Goal: Find specific page/section: Find specific page/section

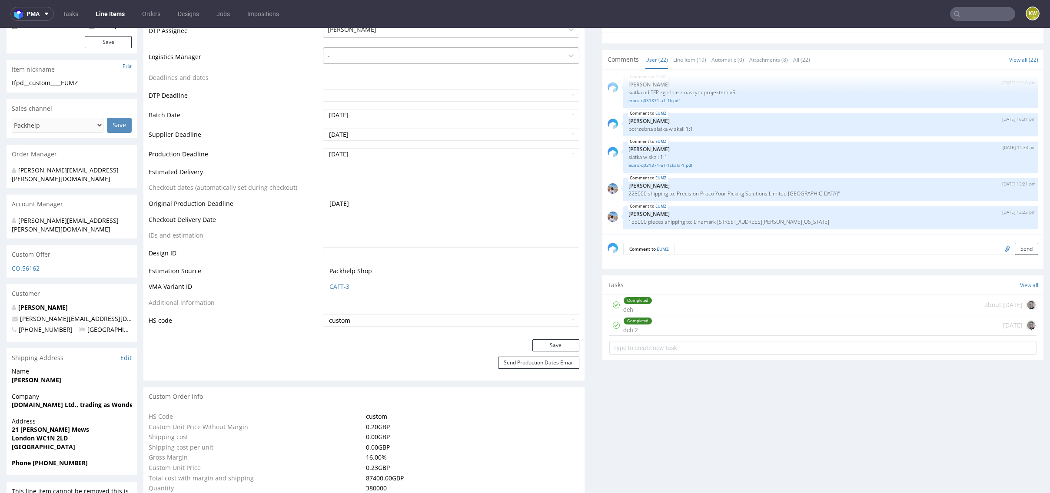
scroll to position [293, 0]
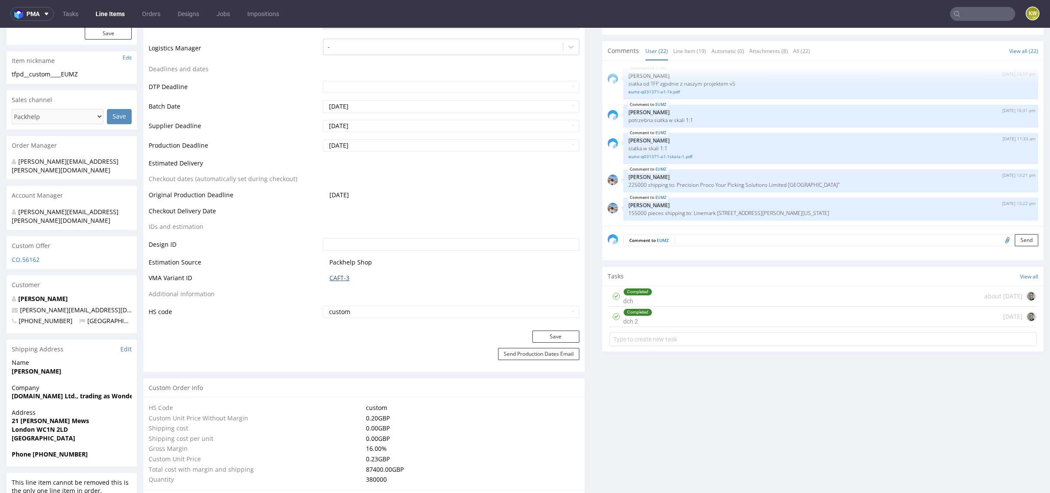
click at [336, 276] on link "CAFT-3" at bounding box center [339, 278] width 20 height 9
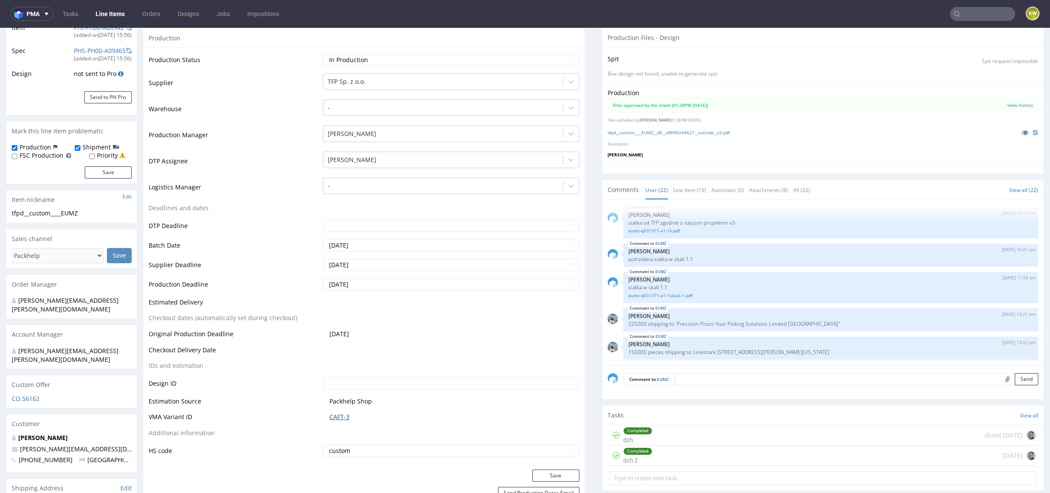
scroll to position [155, 0]
click at [1022, 130] on icon at bounding box center [1025, 132] width 7 height 6
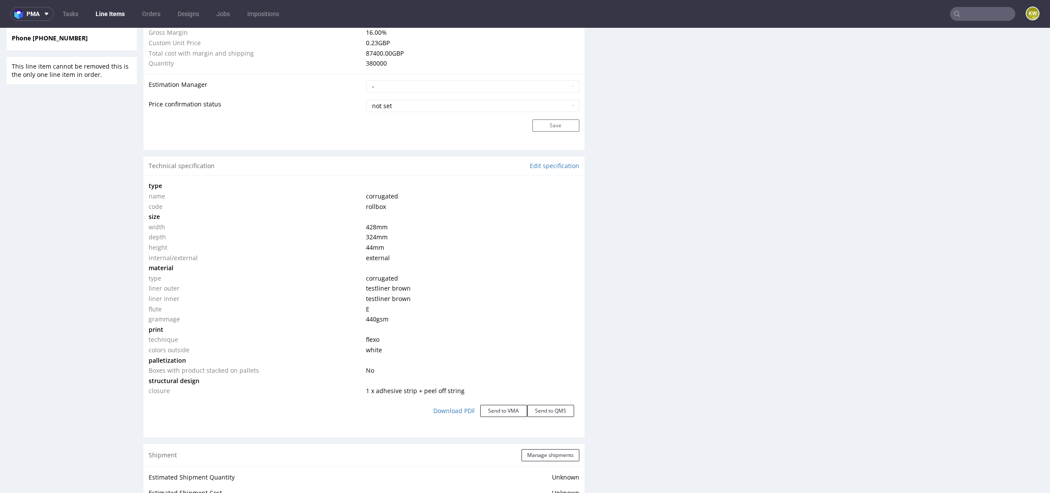
scroll to position [712, 0]
click at [960, 14] on input "text" at bounding box center [982, 14] width 65 height 14
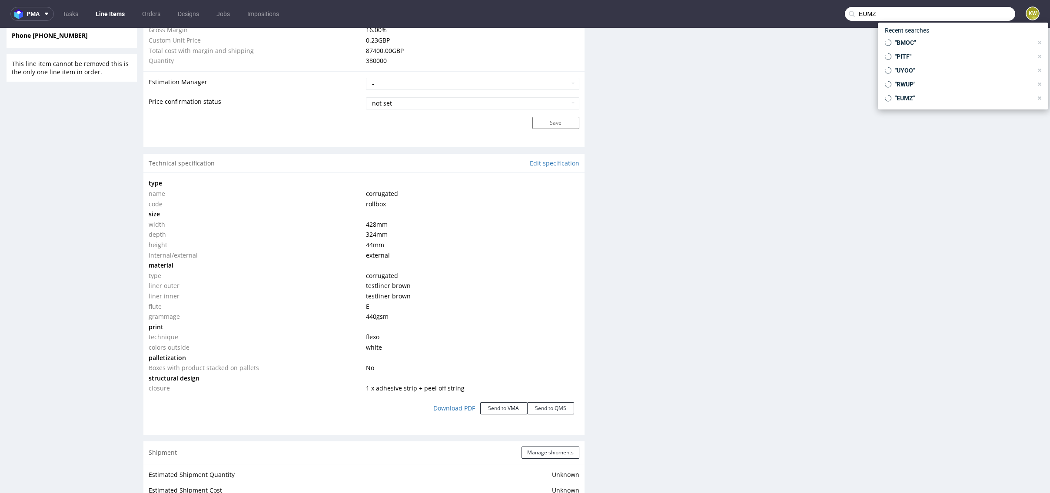
type input "EUMZ"
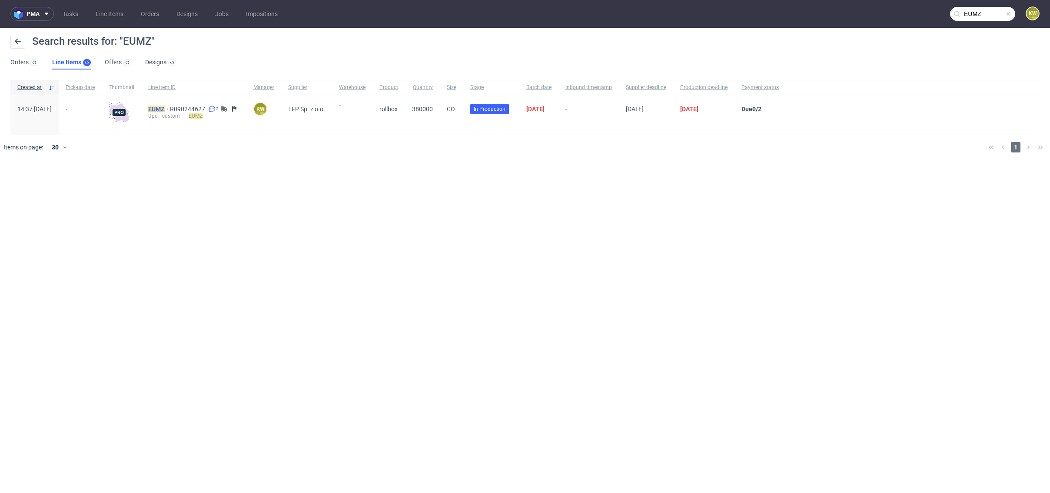
click at [165, 109] on mark "EUMZ" at bounding box center [156, 109] width 17 height 7
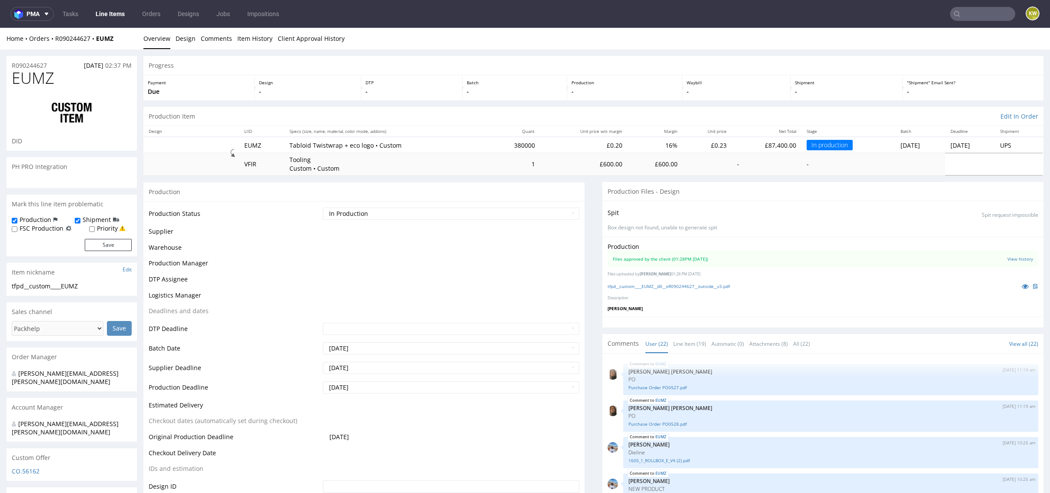
scroll to position [588, 0]
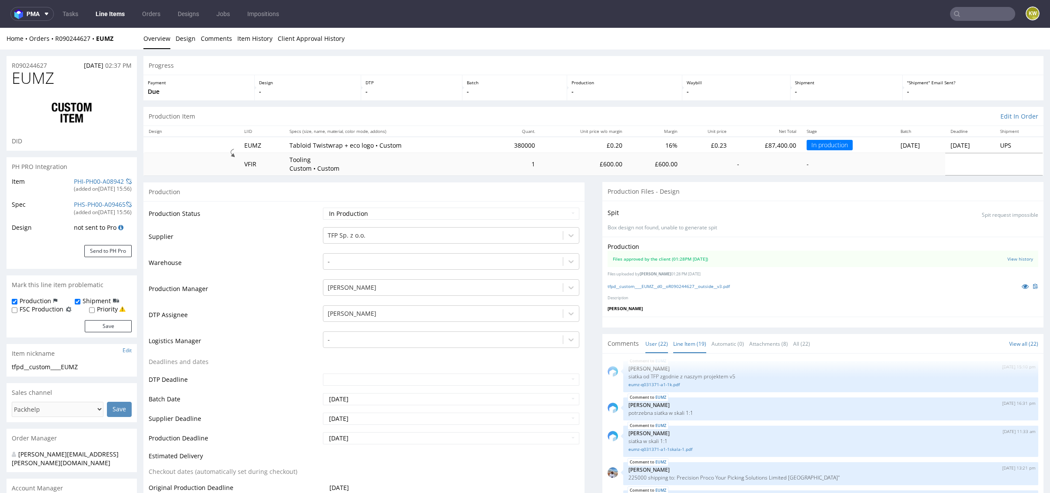
click at [680, 345] on link "Line Item (19)" at bounding box center [689, 344] width 33 height 19
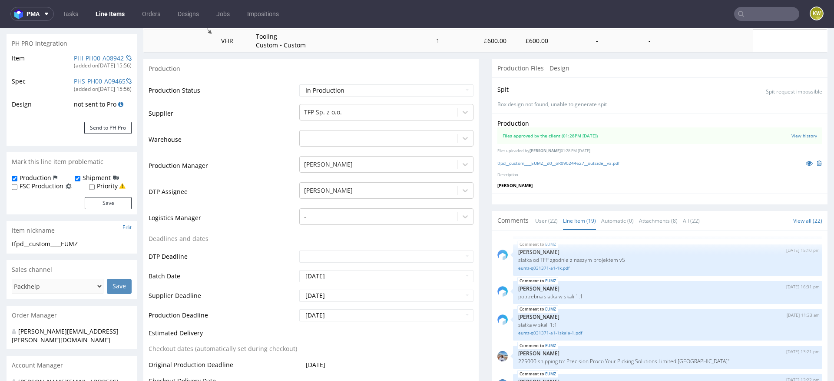
scroll to position [490, 0]
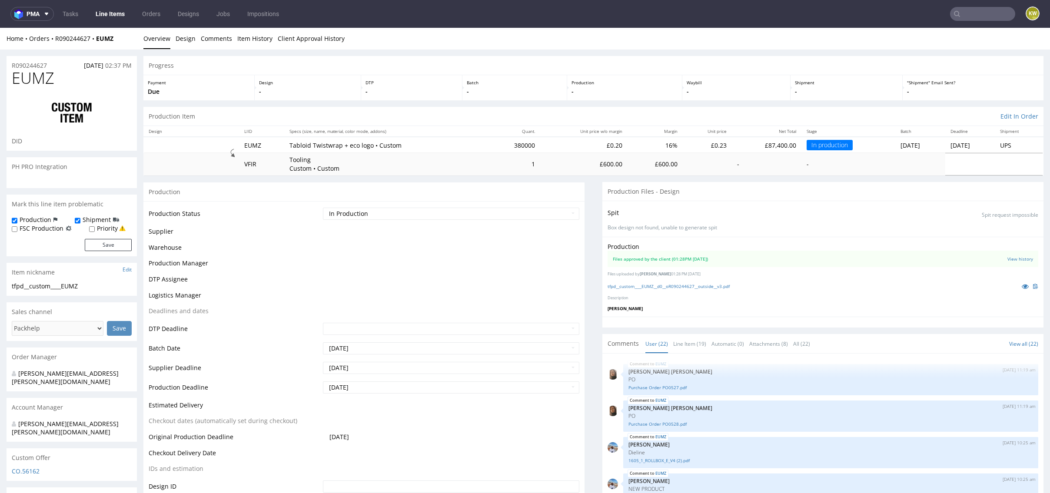
scroll to position [588, 0]
